Goal: Navigation & Orientation: Find specific page/section

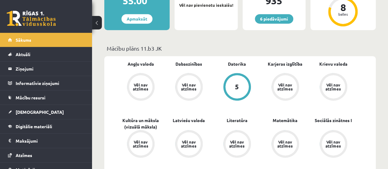
scroll to position [72, 0]
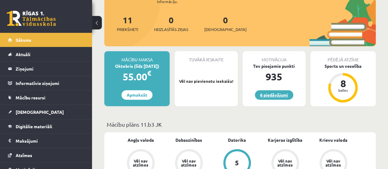
click at [286, 94] on link "6 piedāvājumi" at bounding box center [274, 95] width 38 height 10
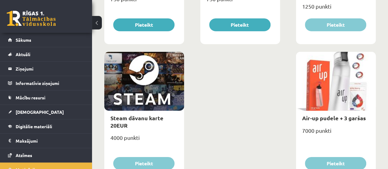
scroll to position [1052, 0]
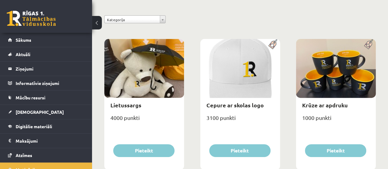
scroll to position [58, 0]
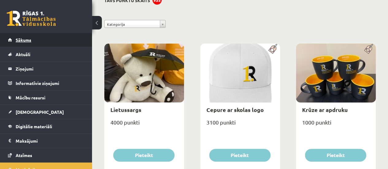
click at [50, 43] on link "Sākums" at bounding box center [46, 40] width 76 height 14
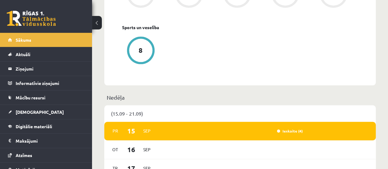
scroll to position [314, 0]
